Goal: Information Seeking & Learning: Learn about a topic

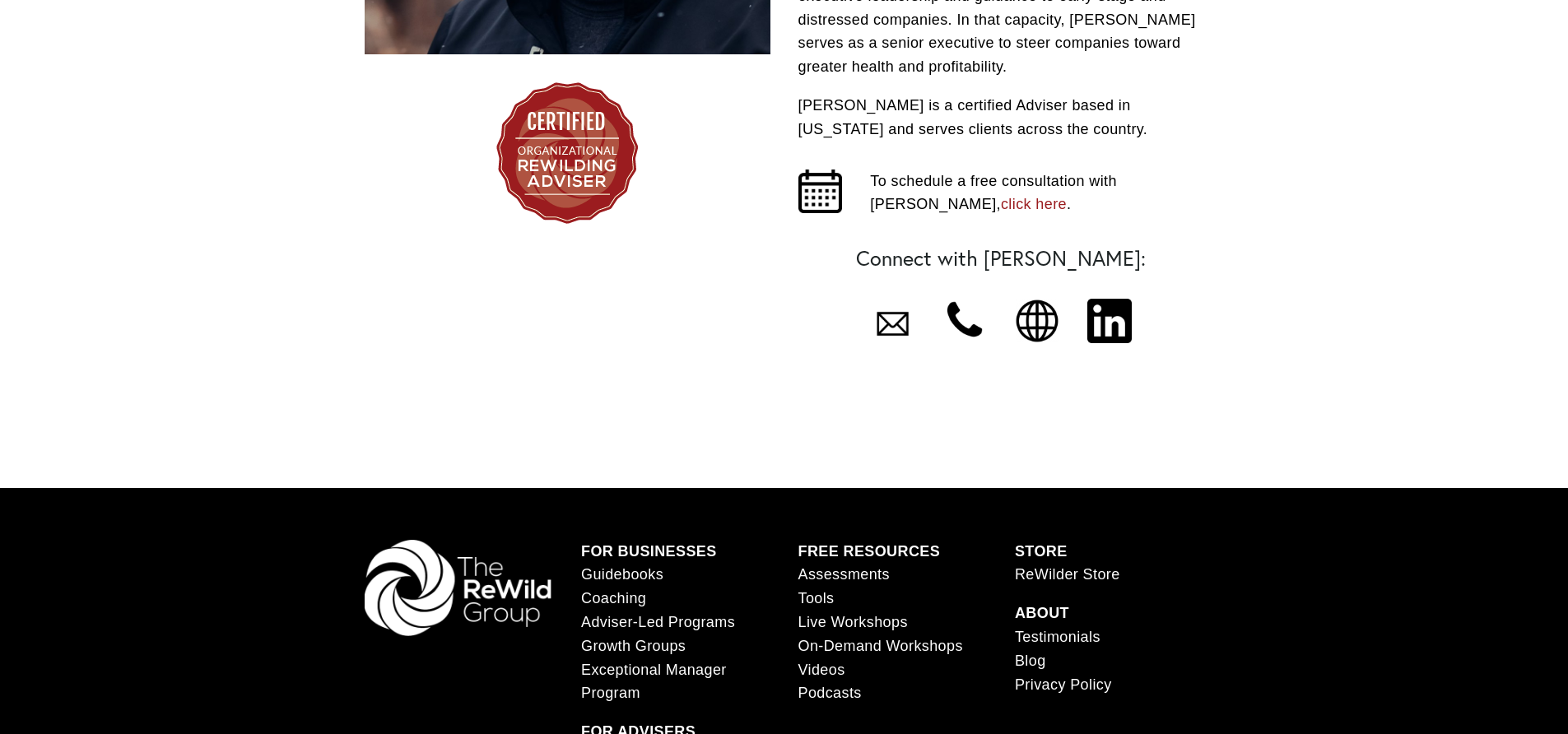
scroll to position [751, 0]
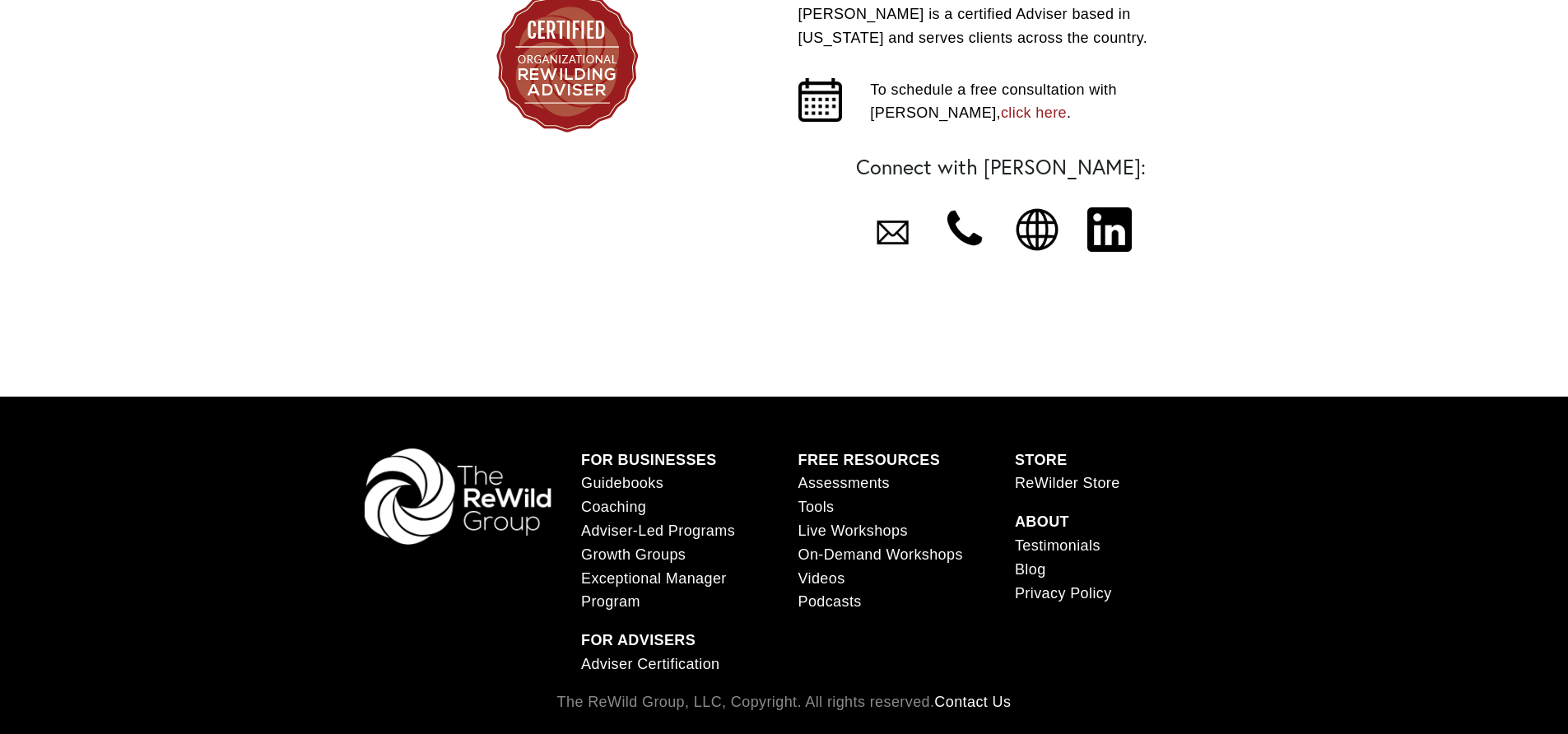
click at [1047, 214] on div at bounding box center [1037, 229] width 44 height 44
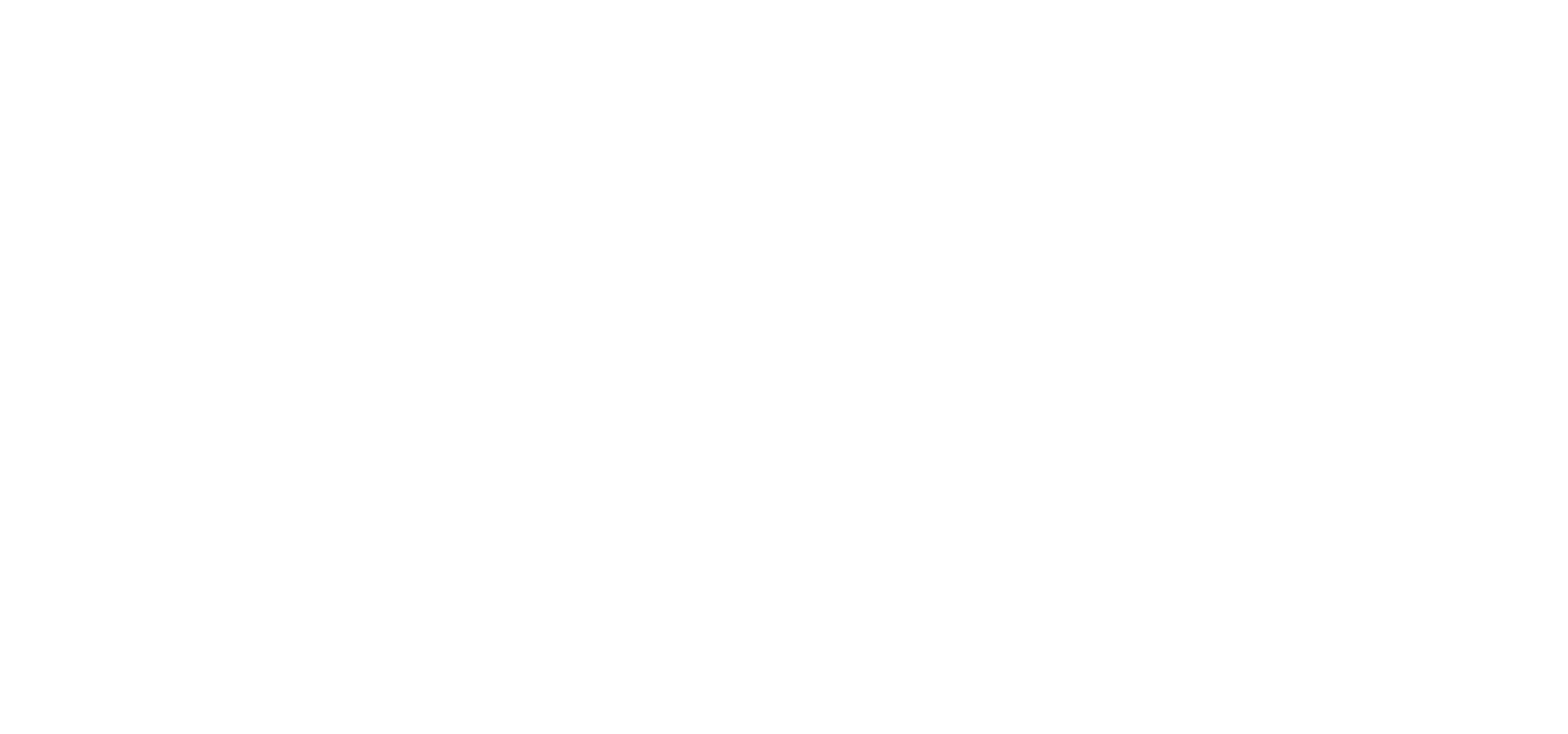
scroll to position [0, 0]
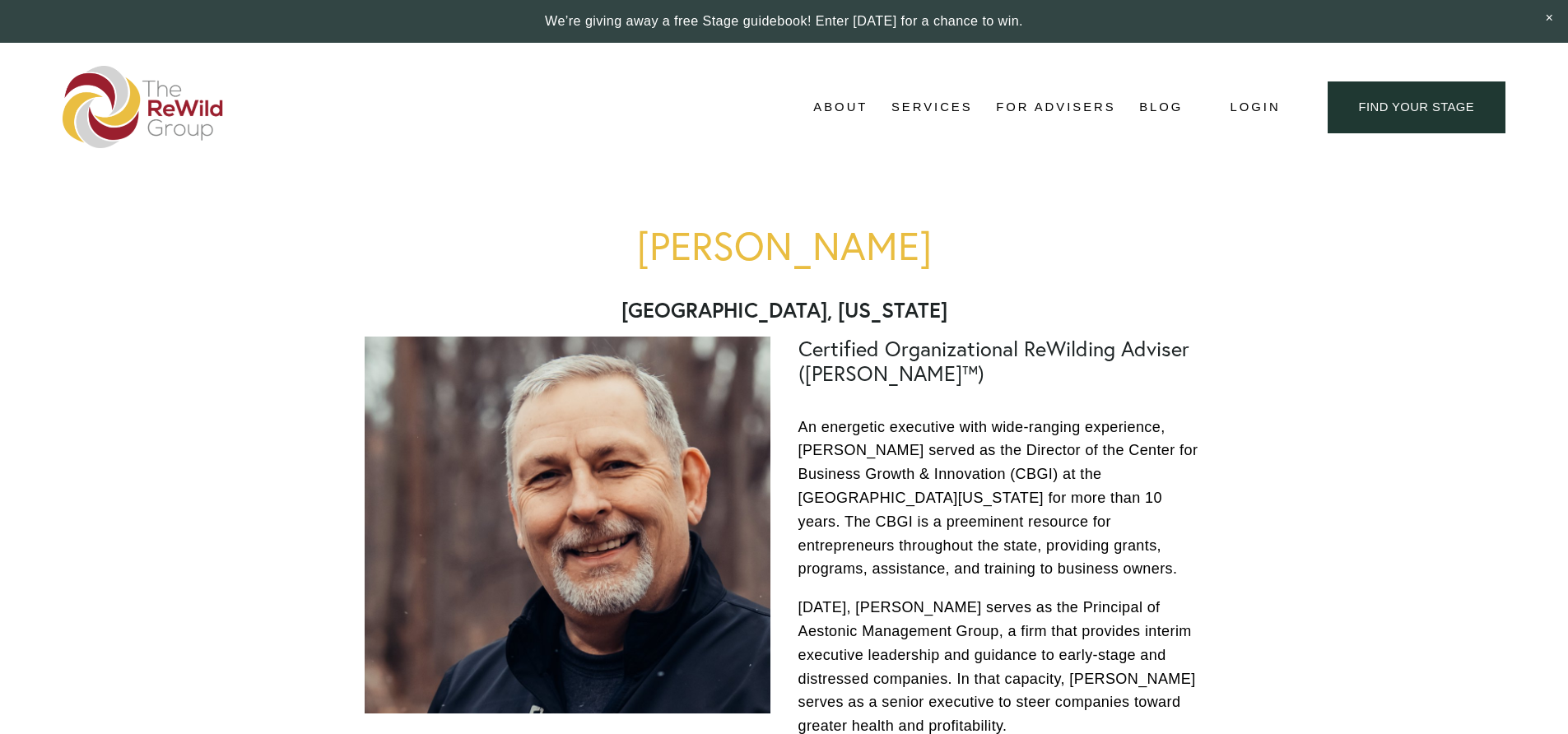
click at [0, 0] on span "Business Coaching" at bounding box center [0, 0] width 0 height 0
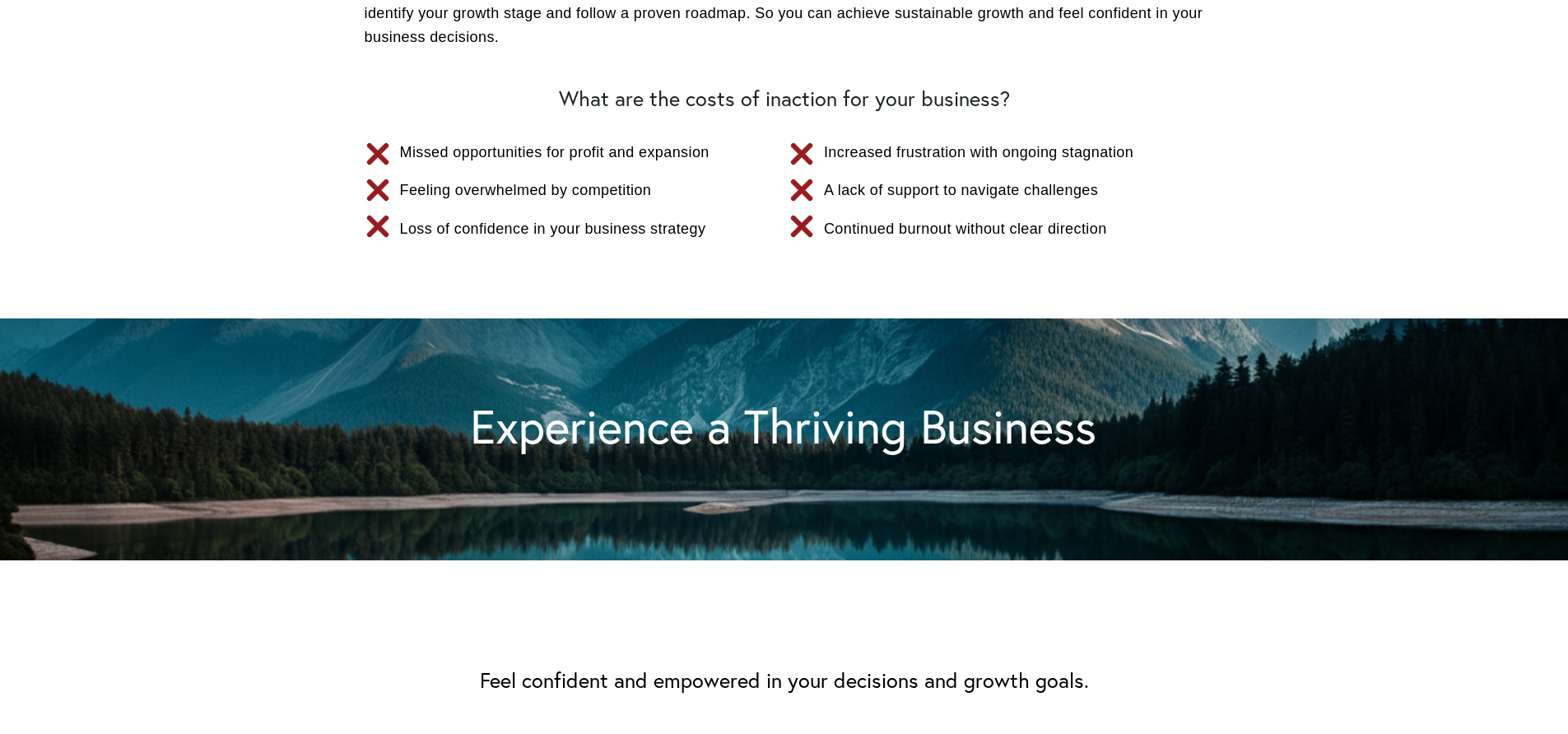
scroll to position [764, 0]
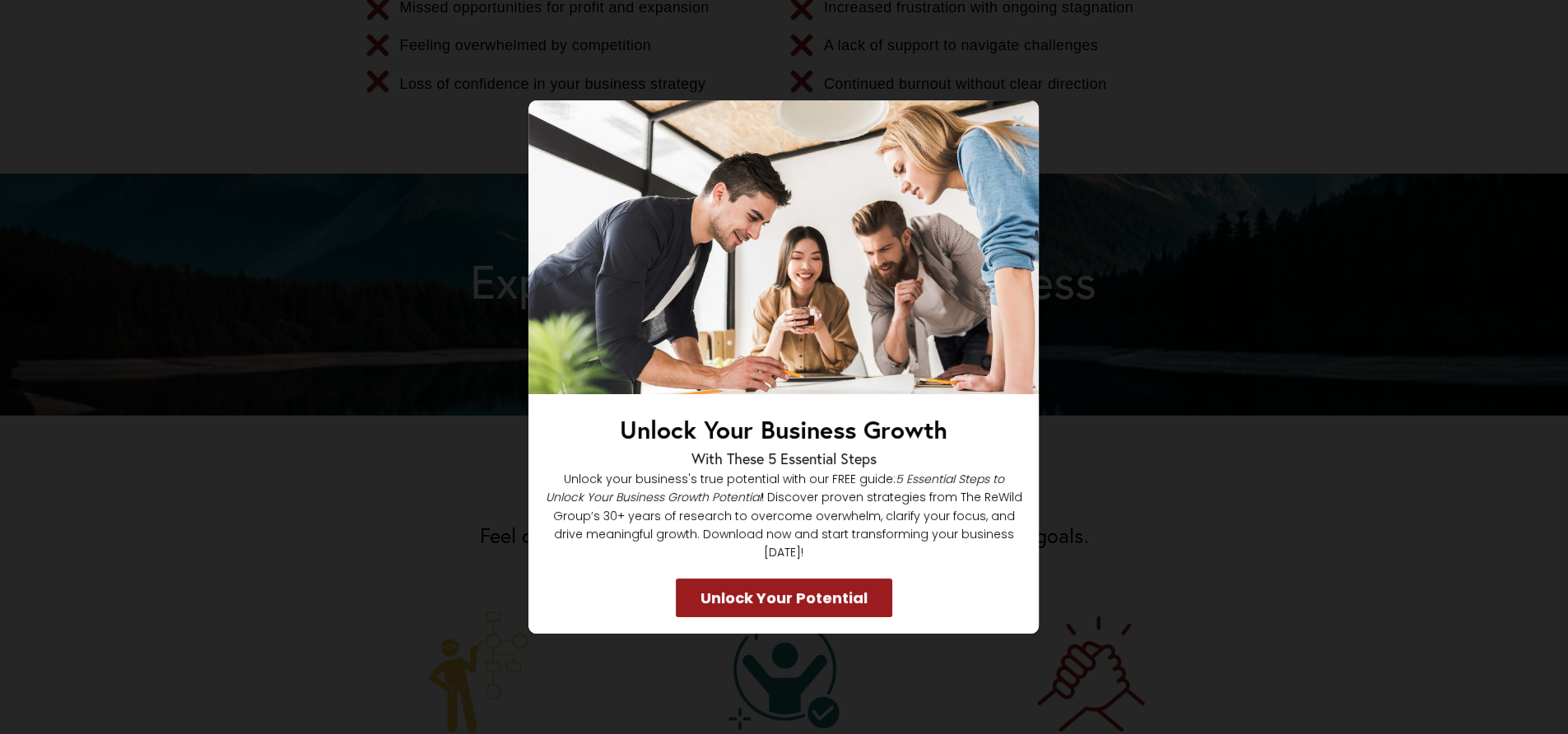
click at [1021, 126] on icon at bounding box center [1019, 121] width 17 height 17
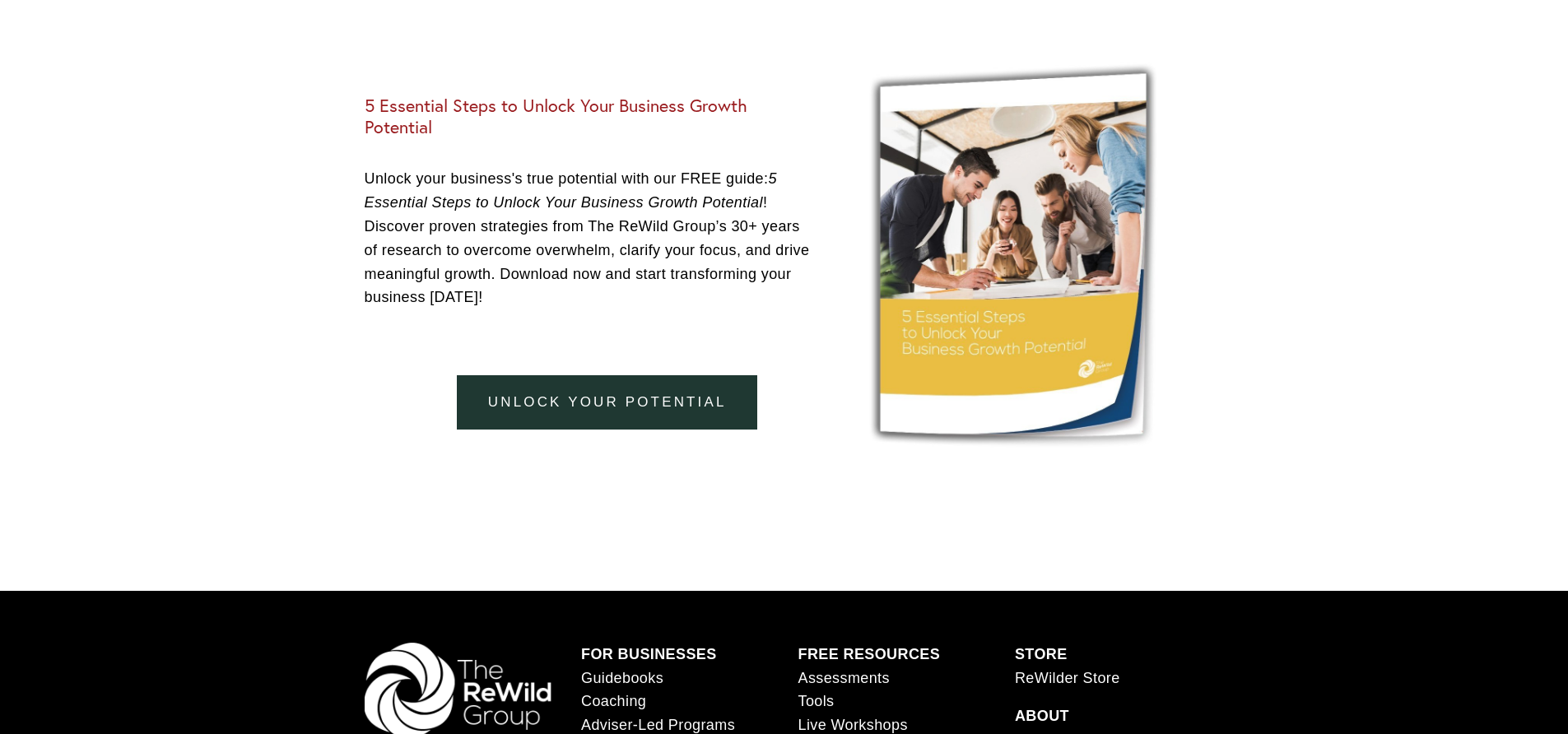
scroll to position [3590, 0]
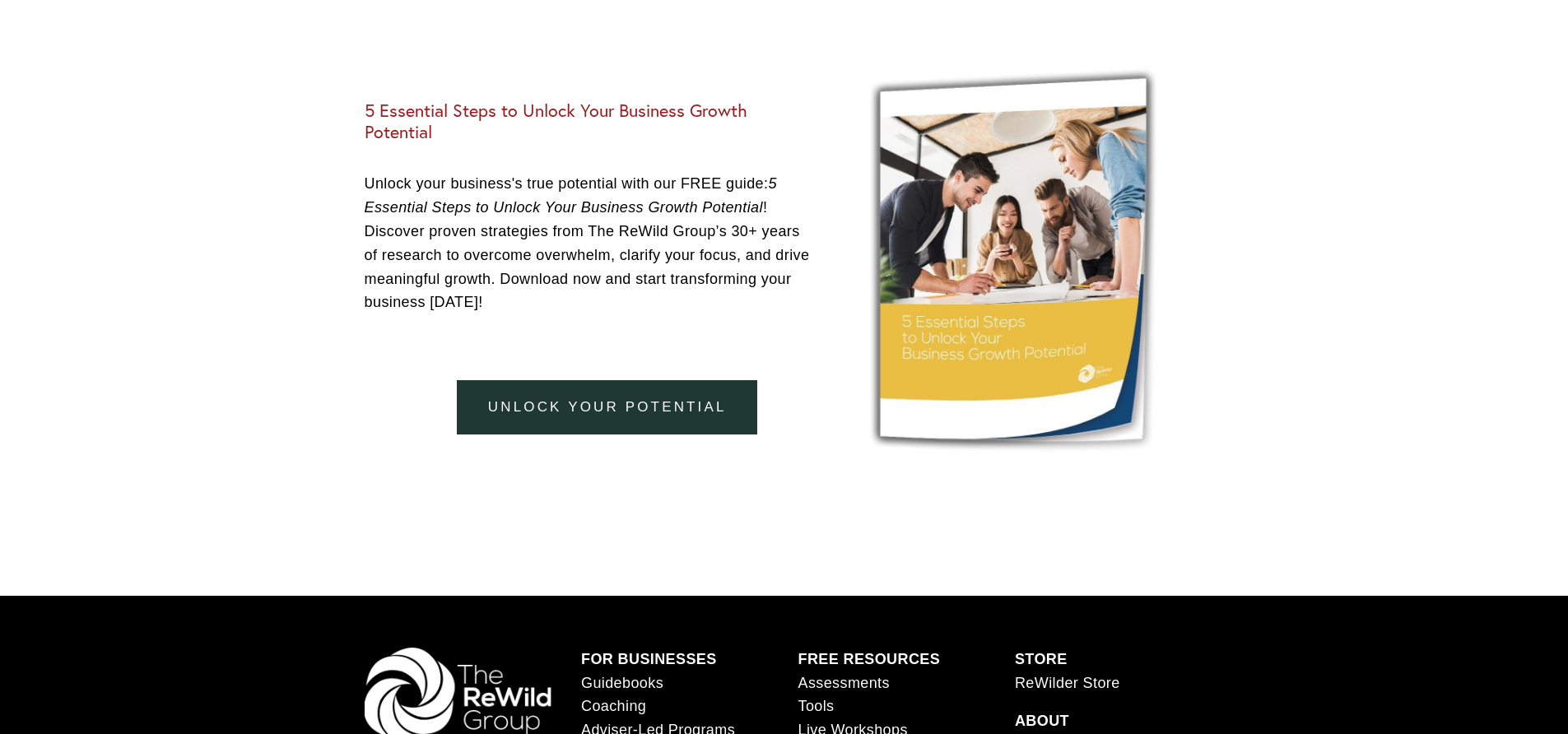
click at [713, 424] on link "unlock your potential" at bounding box center [606, 407] width 300 height 55
